Goal: Use online tool/utility: Use online tool/utility

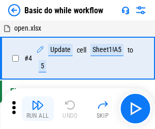
click at [38, 109] on img "button" at bounding box center [38, 105] width 12 height 12
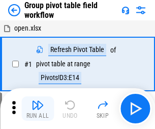
click at [38, 109] on img "button" at bounding box center [38, 105] width 12 height 12
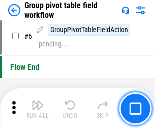
scroll to position [526, 0]
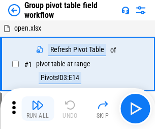
click at [38, 109] on img "button" at bounding box center [38, 105] width 12 height 12
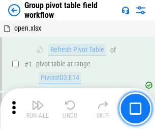
scroll to position [526, 0]
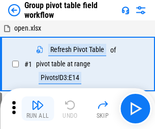
click at [38, 109] on img "button" at bounding box center [38, 105] width 12 height 12
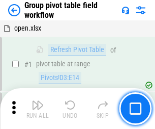
scroll to position [526, 0]
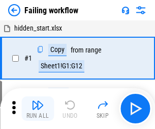
click at [38, 109] on img "button" at bounding box center [38, 105] width 12 height 12
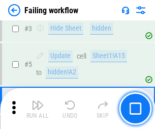
scroll to position [216, 0]
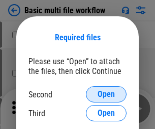
click at [106, 94] on span "Open" at bounding box center [106, 94] width 17 height 8
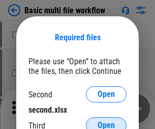
click at [106, 121] on span "Open" at bounding box center [106, 125] width 17 height 8
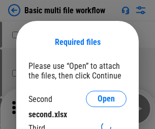
scroll to position [5, 0]
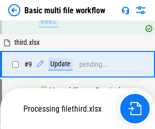
scroll to position [281, 0]
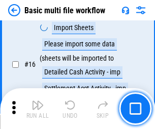
click at [38, 109] on img "button" at bounding box center [38, 105] width 12 height 12
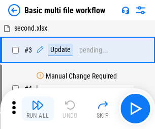
click at [38, 109] on img "button" at bounding box center [38, 105] width 12 height 12
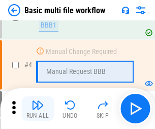
click at [38, 109] on img "button" at bounding box center [38, 105] width 12 height 12
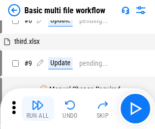
click at [38, 109] on img "button" at bounding box center [38, 105] width 12 height 12
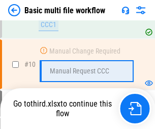
scroll to position [477, 0]
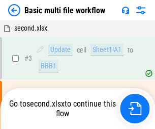
scroll to position [41, 0]
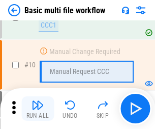
click at [38, 109] on img "button" at bounding box center [38, 105] width 12 height 12
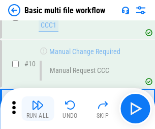
click at [38, 109] on img "button" at bounding box center [38, 105] width 12 height 12
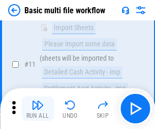
scroll to position [477, 0]
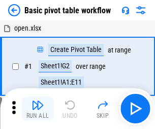
click at [38, 109] on img "button" at bounding box center [38, 105] width 12 height 12
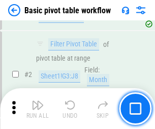
scroll to position [244, 0]
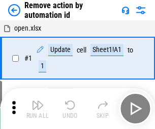
click at [38, 109] on img "button" at bounding box center [38, 105] width 12 height 12
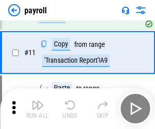
scroll to position [74, 0]
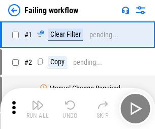
click at [38, 109] on img "button" at bounding box center [38, 105] width 12 height 12
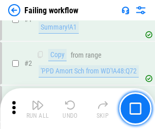
scroll to position [165, 0]
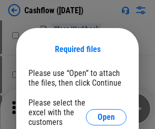
scroll to position [111, 0]
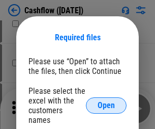
click at [106, 101] on span "Open" at bounding box center [106, 105] width 17 height 8
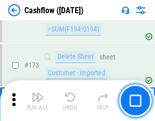
scroll to position [1078, 0]
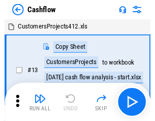
scroll to position [12, 0]
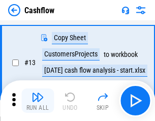
click at [38, 101] on img "button" at bounding box center [38, 97] width 12 height 12
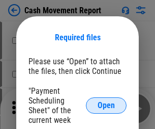
click at [106, 105] on span "Open" at bounding box center [106, 105] width 17 height 8
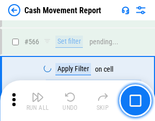
scroll to position [4669, 0]
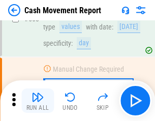
click at [38, 101] on img "button" at bounding box center [38, 97] width 12 height 12
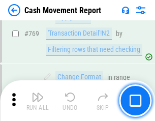
scroll to position [5661, 0]
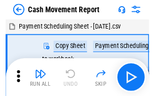
scroll to position [18, 0]
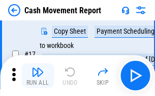
click at [38, 75] on img "button" at bounding box center [38, 72] width 12 height 12
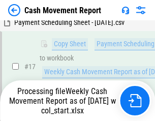
scroll to position [212, 0]
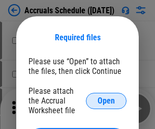
click at [106, 100] on span "Open" at bounding box center [106, 101] width 17 height 8
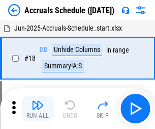
click at [38, 109] on img "button" at bounding box center [38, 105] width 12 height 12
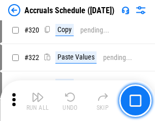
scroll to position [1895, 0]
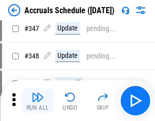
click at [38, 101] on img "button" at bounding box center [38, 97] width 12 height 12
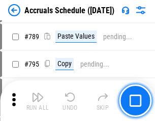
scroll to position [4279, 0]
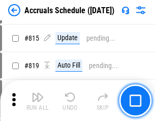
click at [38, 101] on img "button" at bounding box center [38, 97] width 12 height 12
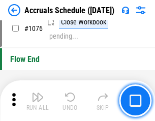
scroll to position [6102, 0]
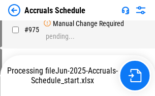
scroll to position [5730, 0]
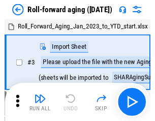
scroll to position [2, 0]
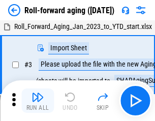
click at [38, 101] on img "button" at bounding box center [38, 97] width 12 height 12
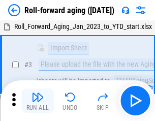
click at [38, 101] on img "button" at bounding box center [38, 97] width 12 height 12
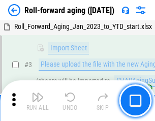
scroll to position [66, 0]
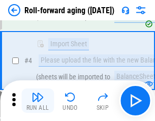
click at [38, 101] on img "button" at bounding box center [38, 97] width 12 height 12
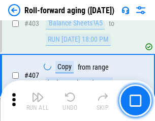
scroll to position [3533, 0]
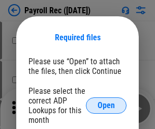
click at [106, 105] on span "Open" at bounding box center [106, 105] width 17 height 8
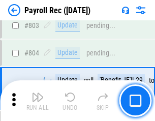
scroll to position [6472, 0]
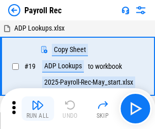
click at [38, 109] on img "button" at bounding box center [38, 105] width 12 height 12
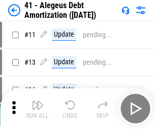
click at [38, 109] on img "button" at bounding box center [38, 105] width 12 height 12
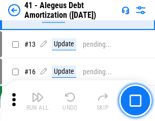
scroll to position [126, 0]
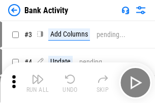
click at [38, 83] on img "button" at bounding box center [38, 79] width 12 height 12
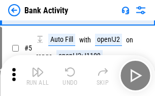
scroll to position [54, 0]
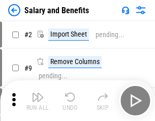
click at [38, 101] on img "button" at bounding box center [38, 97] width 12 height 12
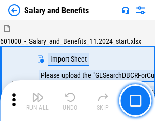
scroll to position [14, 0]
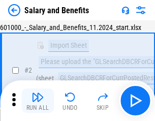
click at [38, 101] on img "button" at bounding box center [38, 97] width 12 height 12
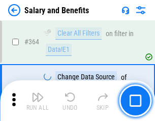
scroll to position [4797, 0]
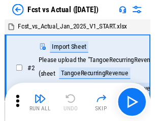
scroll to position [13, 0]
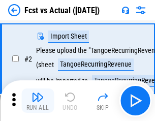
click at [38, 101] on img "button" at bounding box center [38, 97] width 12 height 12
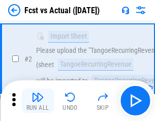
click at [38, 101] on img "button" at bounding box center [38, 97] width 12 height 12
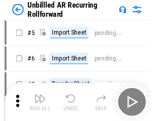
scroll to position [22, 0]
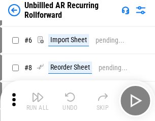
click at [38, 101] on img "button" at bounding box center [38, 97] width 12 height 12
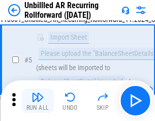
click at [38, 101] on img "button" at bounding box center [38, 97] width 12 height 12
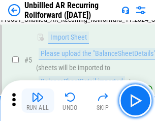
scroll to position [96, 0]
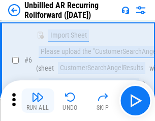
click at [38, 101] on img "button" at bounding box center [38, 97] width 12 height 12
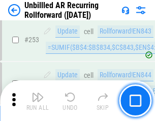
scroll to position [3460, 0]
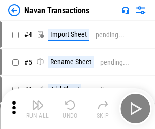
click at [38, 101] on img "button" at bounding box center [38, 105] width 12 height 12
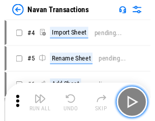
scroll to position [16, 0]
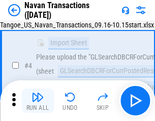
click at [38, 101] on img "button" at bounding box center [38, 97] width 12 height 12
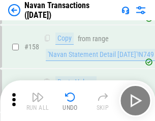
scroll to position [3303, 0]
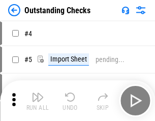
click at [38, 101] on img "button" at bounding box center [38, 97] width 12 height 12
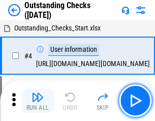
scroll to position [43, 0]
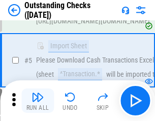
click at [38, 101] on img "button" at bounding box center [38, 97] width 12 height 12
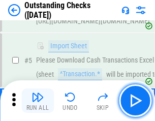
scroll to position [106, 0]
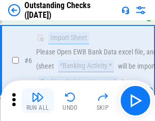
click at [38, 101] on img "button" at bounding box center [38, 97] width 12 height 12
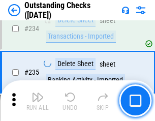
scroll to position [3094, 0]
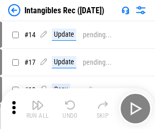
click at [38, 109] on img "button" at bounding box center [38, 105] width 12 height 12
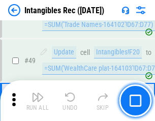
scroll to position [397, 0]
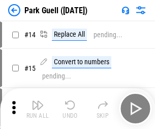
click at [38, 101] on img "button" at bounding box center [38, 105] width 12 height 12
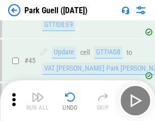
scroll to position [1274, 0]
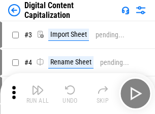
click at [38, 86] on img "button" at bounding box center [38, 90] width 12 height 12
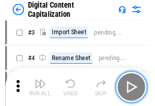
scroll to position [30, 0]
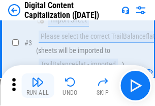
click at [38, 86] on img "button" at bounding box center [38, 82] width 12 height 12
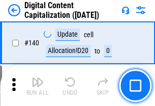
scroll to position [1080, 0]
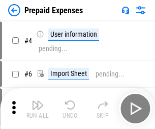
click at [38, 101] on img "button" at bounding box center [38, 105] width 12 height 12
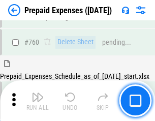
scroll to position [2824, 0]
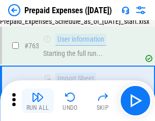
click at [38, 101] on img "button" at bounding box center [38, 97] width 12 height 12
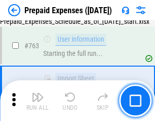
scroll to position [2884, 0]
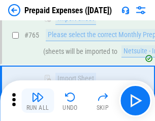
click at [38, 101] on img "button" at bounding box center [38, 97] width 12 height 12
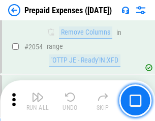
scroll to position [10649, 0]
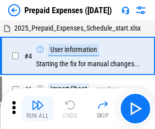
click at [38, 109] on img "button" at bounding box center [38, 105] width 12 height 12
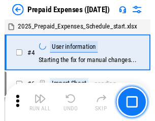
scroll to position [45, 0]
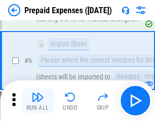
click at [38, 101] on img "button" at bounding box center [38, 97] width 12 height 12
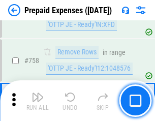
scroll to position [3630, 0]
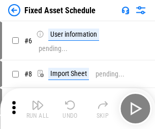
click at [38, 109] on img "button" at bounding box center [38, 105] width 12 height 12
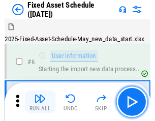
scroll to position [55, 0]
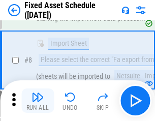
click at [38, 101] on img "button" at bounding box center [38, 97] width 12 height 12
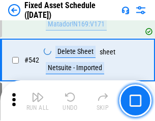
scroll to position [3632, 0]
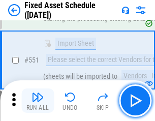
click at [38, 101] on img "button" at bounding box center [38, 97] width 12 height 12
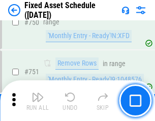
scroll to position [4967, 0]
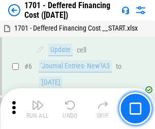
scroll to position [122, 0]
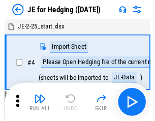
scroll to position [2, 0]
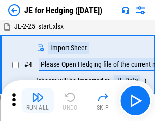
click at [38, 101] on img "button" at bounding box center [38, 97] width 12 height 12
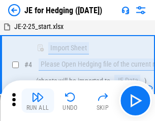
click at [38, 101] on img "button" at bounding box center [38, 97] width 12 height 12
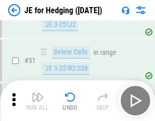
scroll to position [660, 0]
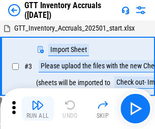
click at [38, 101] on img "button" at bounding box center [38, 105] width 12 height 12
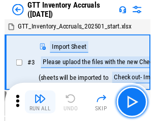
scroll to position [2, 0]
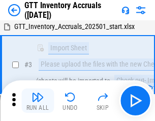
click at [38, 101] on img "button" at bounding box center [38, 97] width 12 height 12
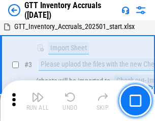
scroll to position [66, 0]
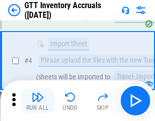
click at [38, 101] on img "button" at bounding box center [38, 97] width 12 height 12
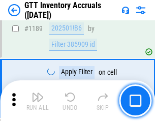
scroll to position [8319, 0]
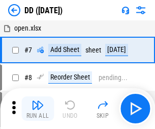
click at [38, 109] on img "button" at bounding box center [38, 105] width 12 height 12
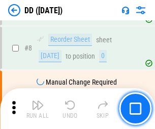
scroll to position [98, 0]
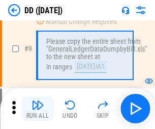
click at [38, 109] on img "button" at bounding box center [38, 105] width 12 height 12
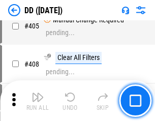
scroll to position [4558, 0]
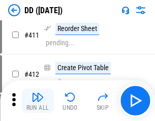
click at [38, 101] on img "button" at bounding box center [38, 97] width 12 height 12
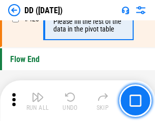
scroll to position [4876, 0]
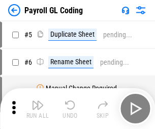
click at [38, 109] on img "button" at bounding box center [38, 105] width 12 height 12
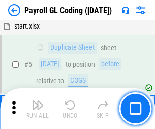
scroll to position [122, 0]
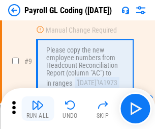
click at [38, 109] on img "button" at bounding box center [38, 105] width 12 height 12
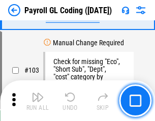
scroll to position [2390, 0]
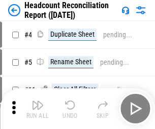
click at [38, 109] on img "button" at bounding box center [38, 105] width 12 height 12
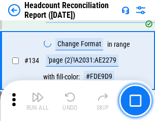
scroll to position [1225, 0]
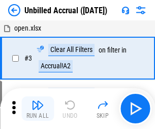
click at [38, 109] on img "button" at bounding box center [38, 105] width 12 height 12
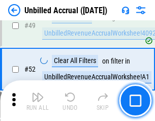
scroll to position [924, 0]
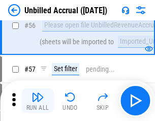
click at [38, 101] on img "button" at bounding box center [38, 97] width 12 height 12
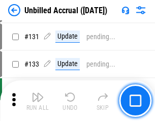
scroll to position [3034, 0]
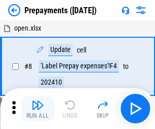
click at [38, 109] on img "button" at bounding box center [38, 105] width 12 height 12
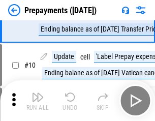
scroll to position [64, 0]
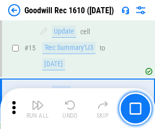
scroll to position [174, 0]
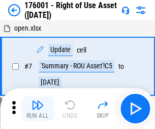
click at [38, 109] on img "button" at bounding box center [38, 105] width 12 height 12
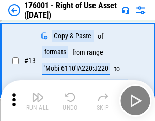
scroll to position [66, 0]
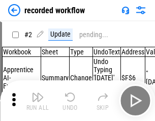
click at [38, 101] on img "button" at bounding box center [38, 97] width 12 height 12
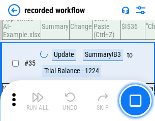
scroll to position [3184, 0]
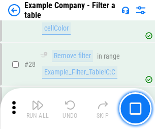
scroll to position [932, 0]
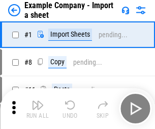
click at [38, 101] on img "button" at bounding box center [38, 105] width 12 height 12
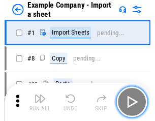
scroll to position [16, 0]
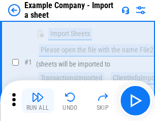
click at [38, 101] on img "button" at bounding box center [38, 97] width 12 height 12
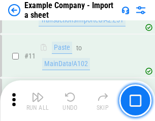
scroll to position [225, 0]
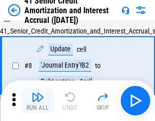
click at [38, 101] on img "button" at bounding box center [38, 97] width 12 height 12
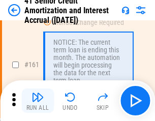
click at [38, 101] on img "button" at bounding box center [38, 97] width 12 height 12
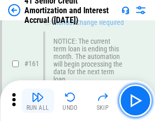
scroll to position [1090, 0]
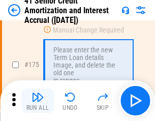
click at [38, 101] on img "button" at bounding box center [38, 97] width 12 height 12
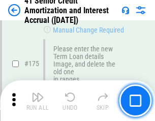
scroll to position [1193, 0]
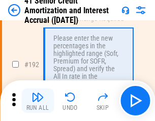
click at [38, 101] on img "button" at bounding box center [38, 97] width 12 height 12
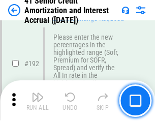
scroll to position [1300, 0]
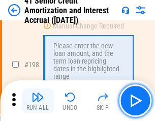
click at [38, 101] on img "button" at bounding box center [38, 97] width 12 height 12
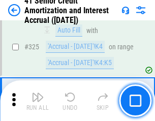
scroll to position [2602, 0]
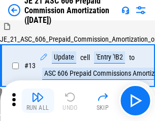
click at [38, 101] on img "button" at bounding box center [38, 97] width 12 height 12
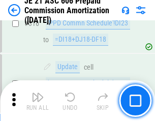
scroll to position [1902, 0]
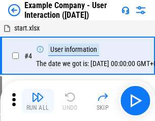
click at [38, 101] on img "button" at bounding box center [38, 97] width 12 height 12
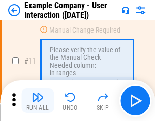
click at [38, 101] on img "button" at bounding box center [38, 97] width 12 height 12
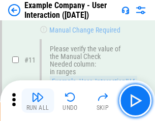
scroll to position [221, 0]
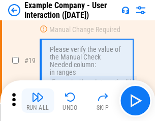
click at [38, 101] on img "button" at bounding box center [38, 97] width 12 height 12
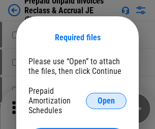
click at [106, 100] on span "Open" at bounding box center [106, 101] width 17 height 8
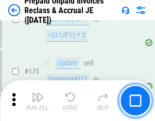
scroll to position [1375, 0]
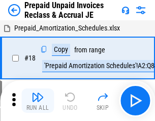
click at [38, 101] on img "button" at bounding box center [38, 97] width 12 height 12
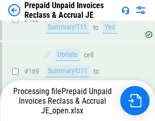
scroll to position [1375, 0]
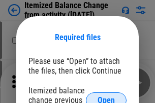
click at [106, 97] on span "Open" at bounding box center [106, 101] width 17 height 8
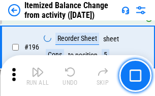
scroll to position [1961, 0]
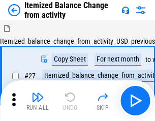
scroll to position [16, 0]
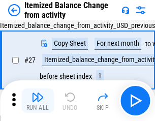
click at [38, 101] on img "button" at bounding box center [38, 97] width 12 height 12
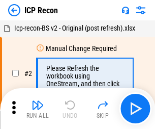
scroll to position [5, 0]
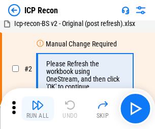
click at [38, 109] on img "button" at bounding box center [38, 105] width 12 height 12
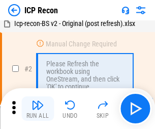
click at [38, 109] on img "button" at bounding box center [38, 105] width 12 height 12
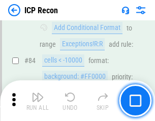
scroll to position [998, 0]
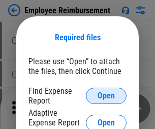
click at [106, 96] on span "Open" at bounding box center [106, 96] width 17 height 8
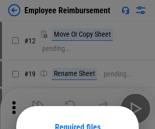
scroll to position [90, 0]
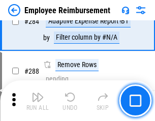
scroll to position [2769, 0]
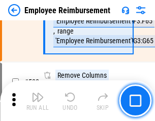
click at [38, 101] on img "button" at bounding box center [38, 97] width 12 height 12
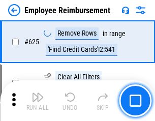
scroll to position [6099, 0]
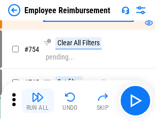
click at [38, 101] on img "button" at bounding box center [38, 97] width 12 height 12
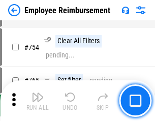
scroll to position [7147, 0]
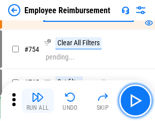
click at [38, 101] on img "button" at bounding box center [38, 97] width 12 height 12
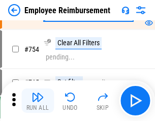
click at [38, 101] on img "button" at bounding box center [38, 97] width 12 height 12
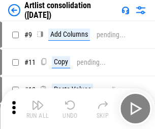
click at [38, 109] on img "button" at bounding box center [38, 105] width 12 height 12
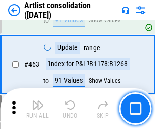
scroll to position [4461, 0]
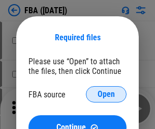
click at [106, 94] on span "Open" at bounding box center [106, 94] width 17 height 8
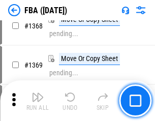
scroll to position [10941, 0]
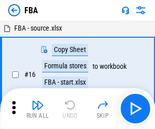
scroll to position [10, 0]
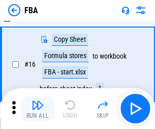
click at [38, 109] on img "button" at bounding box center [38, 105] width 12 height 12
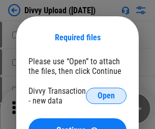
click at [106, 96] on span "Open" at bounding box center [106, 96] width 17 height 8
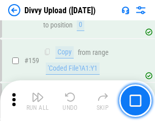
scroll to position [1055, 0]
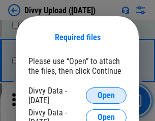
click at [106, 96] on span "Open" at bounding box center [106, 96] width 17 height 8
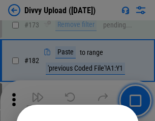
scroll to position [1144, 0]
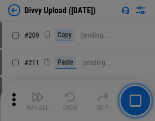
scroll to position [1730, 0]
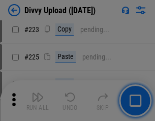
scroll to position [2033, 0]
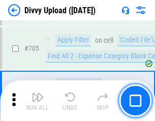
scroll to position [6969, 0]
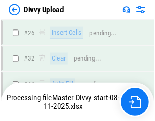
scroll to position [1055, 0]
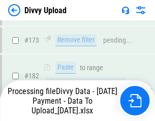
scroll to position [1148, 0]
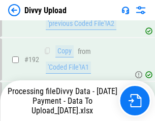
scroll to position [1365, 0]
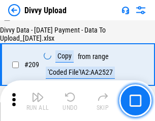
scroll to position [1873, 0]
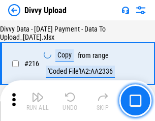
scroll to position [2098, 0]
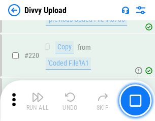
scroll to position [2263, 0]
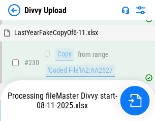
scroll to position [2528, 0]
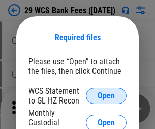
click at [106, 96] on span "Open" at bounding box center [106, 96] width 17 height 8
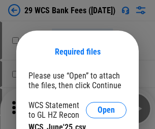
scroll to position [14, 0]
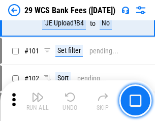
scroll to position [993, 0]
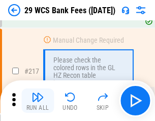
click at [38, 101] on img "button" at bounding box center [38, 97] width 12 height 12
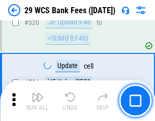
scroll to position [5257, 0]
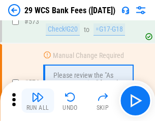
click at [38, 101] on img "button" at bounding box center [38, 97] width 12 height 12
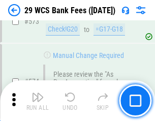
scroll to position [5642, 0]
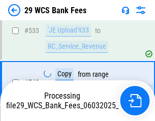
scroll to position [5630, 0]
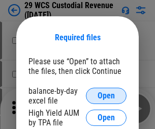
click at [106, 96] on span "Open" at bounding box center [106, 96] width 17 height 8
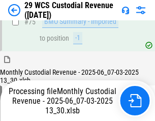
scroll to position [1064, 0]
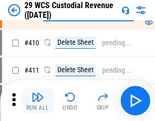
click at [38, 101] on img "button" at bounding box center [38, 97] width 12 height 12
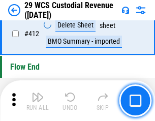
scroll to position [4865, 0]
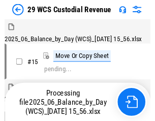
scroll to position [24, 0]
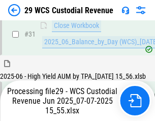
scroll to position [523, 0]
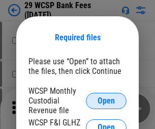
click at [106, 100] on span "Open" at bounding box center [106, 101] width 17 height 8
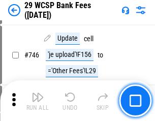
scroll to position [5134, 0]
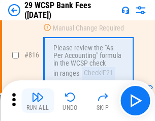
click at [38, 101] on img "button" at bounding box center [38, 97] width 12 height 12
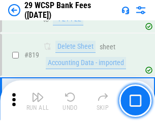
scroll to position [6224, 0]
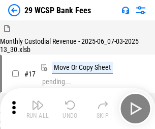
click at [38, 101] on img "button" at bounding box center [38, 105] width 12 height 12
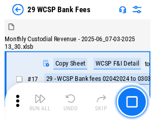
scroll to position [24, 0]
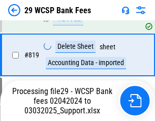
scroll to position [6264, 0]
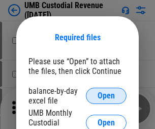
click at [106, 96] on span "Open" at bounding box center [106, 96] width 17 height 8
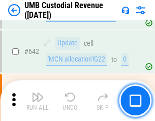
scroll to position [5276, 0]
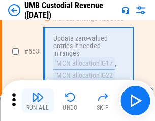
click at [38, 101] on img "button" at bounding box center [38, 97] width 12 height 12
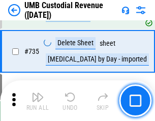
scroll to position [6229, 0]
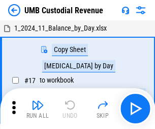
scroll to position [8, 0]
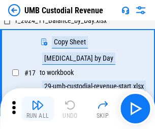
click at [38, 109] on img "button" at bounding box center [38, 105] width 12 height 12
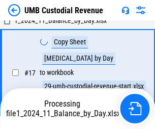
scroll to position [201, 0]
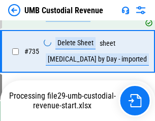
scroll to position [6206, 0]
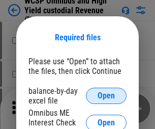
click at [106, 96] on span "Open" at bounding box center [106, 96] width 17 height 8
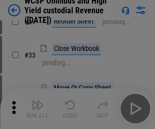
scroll to position [233, 0]
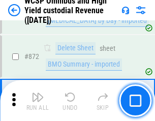
scroll to position [8622, 0]
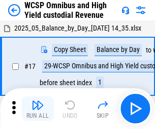
click at [38, 101] on img "button" at bounding box center [38, 105] width 12 height 12
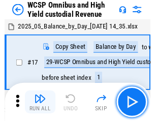
scroll to position [6, 0]
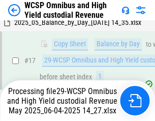
scroll to position [212, 0]
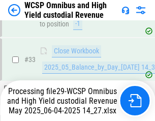
scroll to position [504, 0]
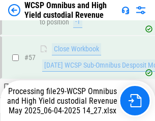
scroll to position [1045, 0]
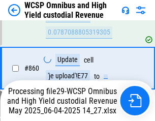
scroll to position [8599, 0]
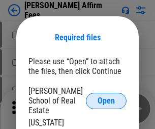
click at [106, 97] on span "Open" at bounding box center [106, 101] width 17 height 8
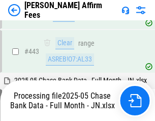
scroll to position [2659, 0]
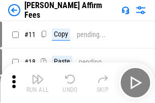
click at [38, 75] on img "button" at bounding box center [38, 79] width 12 height 12
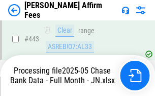
scroll to position [2672, 0]
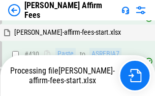
scroll to position [2356, 0]
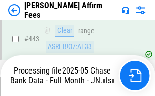
scroll to position [2687, 0]
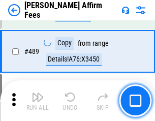
scroll to position [2659, 0]
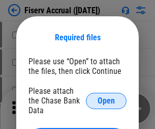
click at [106, 97] on span "Open" at bounding box center [106, 101] width 17 height 8
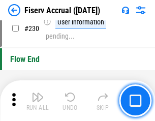
scroll to position [3228, 0]
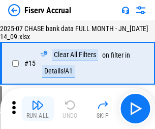
click at [38, 109] on img "button" at bounding box center [38, 105] width 12 height 12
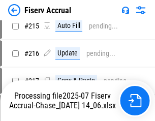
scroll to position [3216, 0]
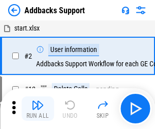
click at [38, 101] on img "button" at bounding box center [38, 105] width 12 height 12
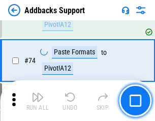
scroll to position [742, 0]
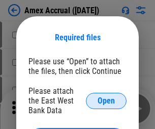
click at [106, 100] on span "Open" at bounding box center [106, 101] width 17 height 8
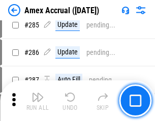
scroll to position [2789, 0]
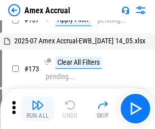
click at [38, 109] on img "button" at bounding box center [38, 105] width 12 height 12
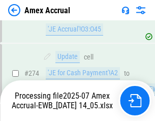
scroll to position [3036, 0]
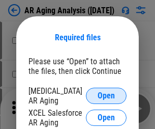
click at [106, 94] on span "Open" at bounding box center [106, 96] width 17 height 8
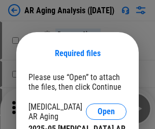
scroll to position [16, 0]
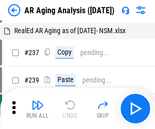
scroll to position [10, 0]
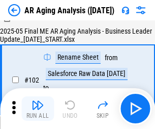
click at [38, 109] on img "button" at bounding box center [38, 105] width 12 height 12
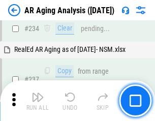
scroll to position [1579, 0]
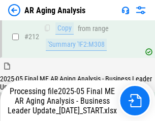
scroll to position [1567, 0]
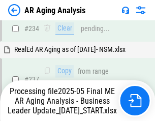
scroll to position [1610, 0]
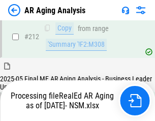
scroll to position [1532, 0]
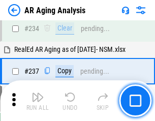
scroll to position [1567, 0]
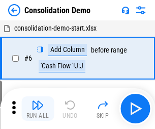
click at [38, 109] on img "button" at bounding box center [38, 105] width 12 height 12
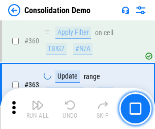
scroll to position [3414, 0]
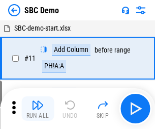
click at [38, 109] on img "button" at bounding box center [38, 105] width 12 height 12
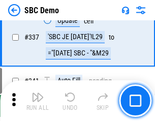
scroll to position [2680, 0]
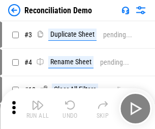
click at [38, 109] on img "button" at bounding box center [38, 105] width 12 height 12
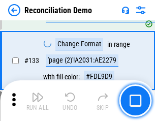
scroll to position [1210, 0]
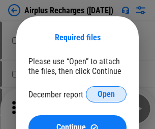
click at [106, 94] on span "Open" at bounding box center [106, 94] width 17 height 8
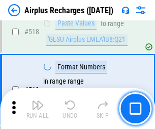
scroll to position [4384, 0]
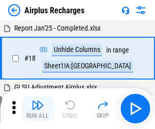
click at [38, 109] on img "button" at bounding box center [38, 105] width 12 height 12
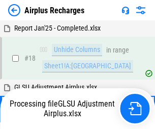
scroll to position [45, 0]
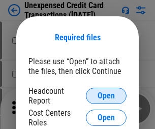
click at [106, 96] on span "Open" at bounding box center [106, 96] width 17 height 8
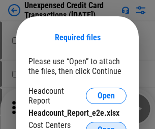
click at [106, 126] on span "Open" at bounding box center [106, 130] width 17 height 8
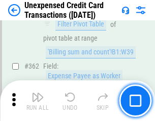
scroll to position [2620, 0]
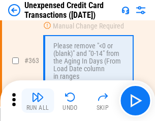
click at [38, 101] on img "button" at bounding box center [38, 97] width 12 height 12
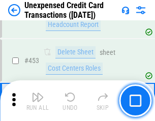
scroll to position [3475, 0]
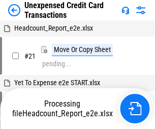
scroll to position [16, 0]
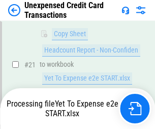
scroll to position [166, 0]
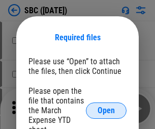
click at [106, 110] on span "Open" at bounding box center [106, 110] width 17 height 8
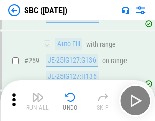
scroll to position [1991, 0]
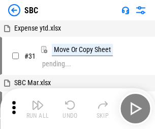
scroll to position [10, 0]
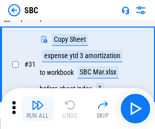
click at [38, 109] on img "button" at bounding box center [38, 105] width 12 height 12
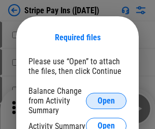
click at [106, 100] on span "Open" at bounding box center [106, 101] width 17 height 8
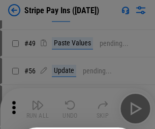
scroll to position [185, 0]
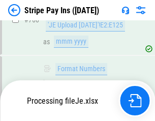
scroll to position [5364, 0]
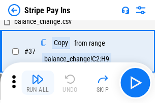
click at [38, 83] on img "button" at bounding box center [38, 79] width 12 height 12
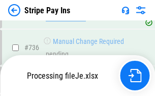
scroll to position [5342, 0]
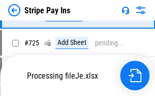
scroll to position [5342, 0]
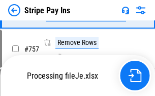
scroll to position [5342, 0]
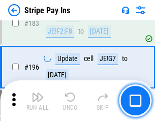
scroll to position [1379, 0]
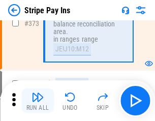
click at [38, 101] on img "button" at bounding box center [38, 97] width 12 height 12
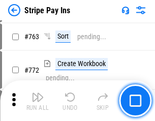
scroll to position [5329, 0]
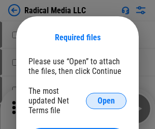
click at [106, 100] on span "Open" at bounding box center [106, 101] width 17 height 8
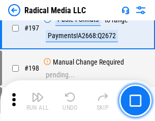
scroll to position [2356, 0]
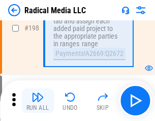
click at [38, 101] on img "button" at bounding box center [38, 97] width 12 height 12
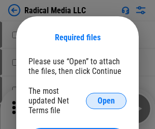
click at [106, 100] on span "Open" at bounding box center [106, 101] width 17 height 8
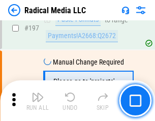
scroll to position [2356, 0]
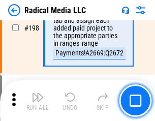
click at [38, 101] on img "button" at bounding box center [38, 97] width 12 height 12
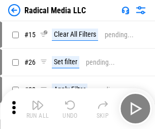
scroll to position [57, 0]
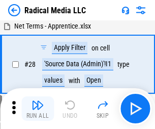
click at [38, 109] on img "button" at bounding box center [38, 105] width 12 height 12
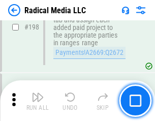
scroll to position [2554, 0]
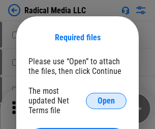
click at [106, 100] on span "Open" at bounding box center [106, 101] width 17 height 8
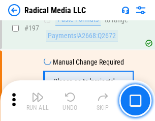
scroll to position [2356, 0]
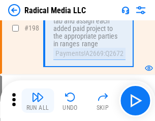
click at [38, 101] on img "button" at bounding box center [38, 97] width 12 height 12
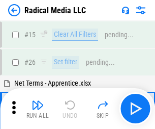
scroll to position [57, 0]
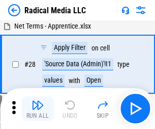
click at [38, 109] on img "button" at bounding box center [38, 105] width 12 height 12
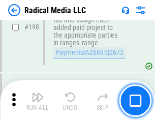
scroll to position [2554, 0]
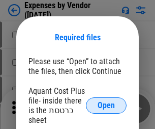
click at [106, 105] on span "Open" at bounding box center [106, 105] width 17 height 8
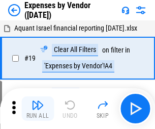
click at [38, 109] on img "button" at bounding box center [38, 105] width 12 height 12
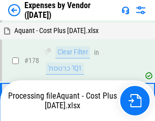
scroll to position [795, 0]
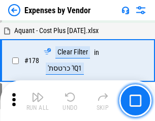
scroll to position [795, 0]
